Goal: Check status

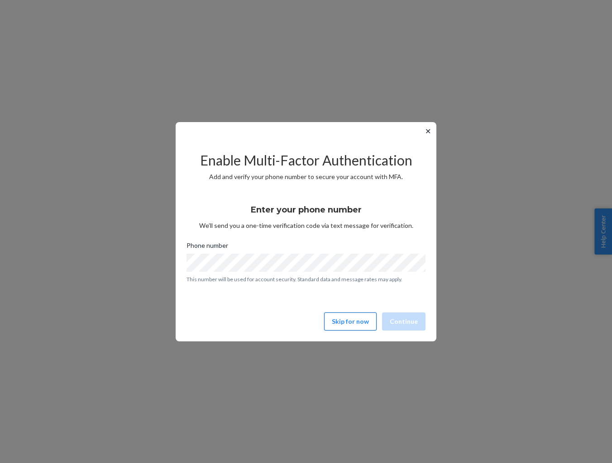
click at [356, 314] on button "Skip for now" at bounding box center [350, 322] width 52 height 18
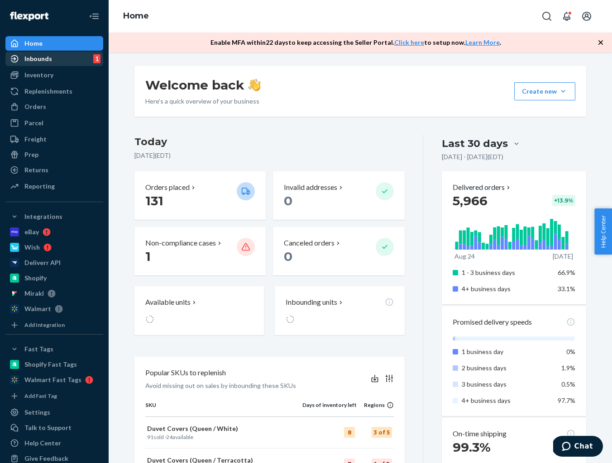
click at [35, 57] on div "Inbounds" at bounding box center [38, 58] width 28 height 9
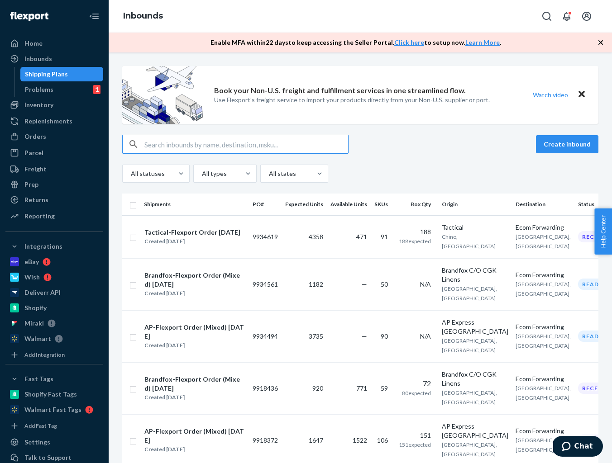
click at [210, 143] on input "text" at bounding box center [246, 144] width 204 height 18
paste input "9934561"
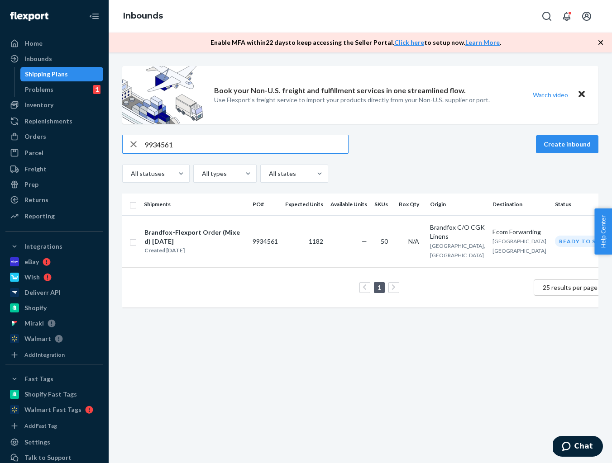
type input "9934561"
click at [413, 152] on div "9934561 Create inbound" at bounding box center [360, 144] width 476 height 19
click at [446, 163] on div "9934561 Create inbound All statuses All types All states" at bounding box center [360, 159] width 476 height 48
